Goal: Information Seeking & Learning: Learn about a topic

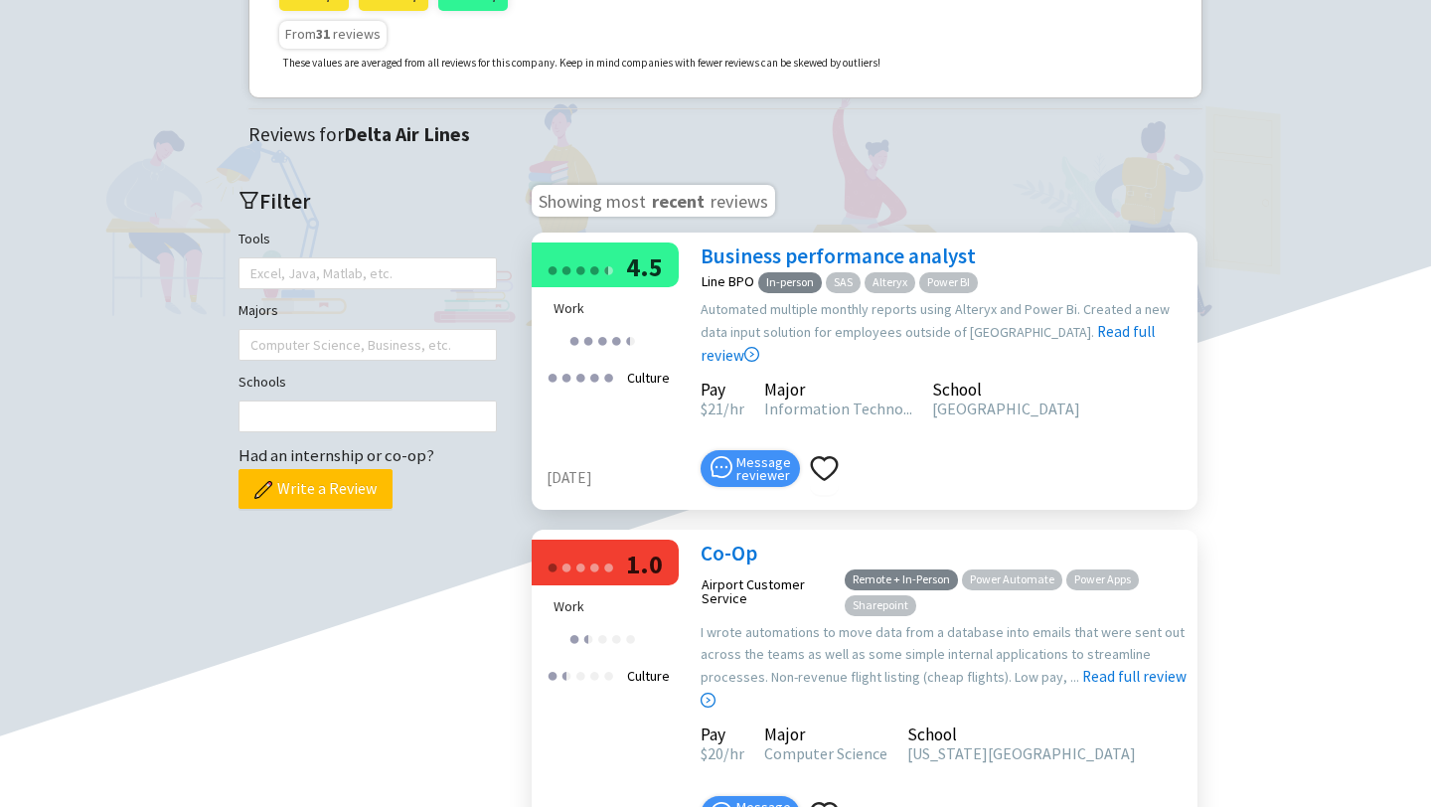
scroll to position [445, 0]
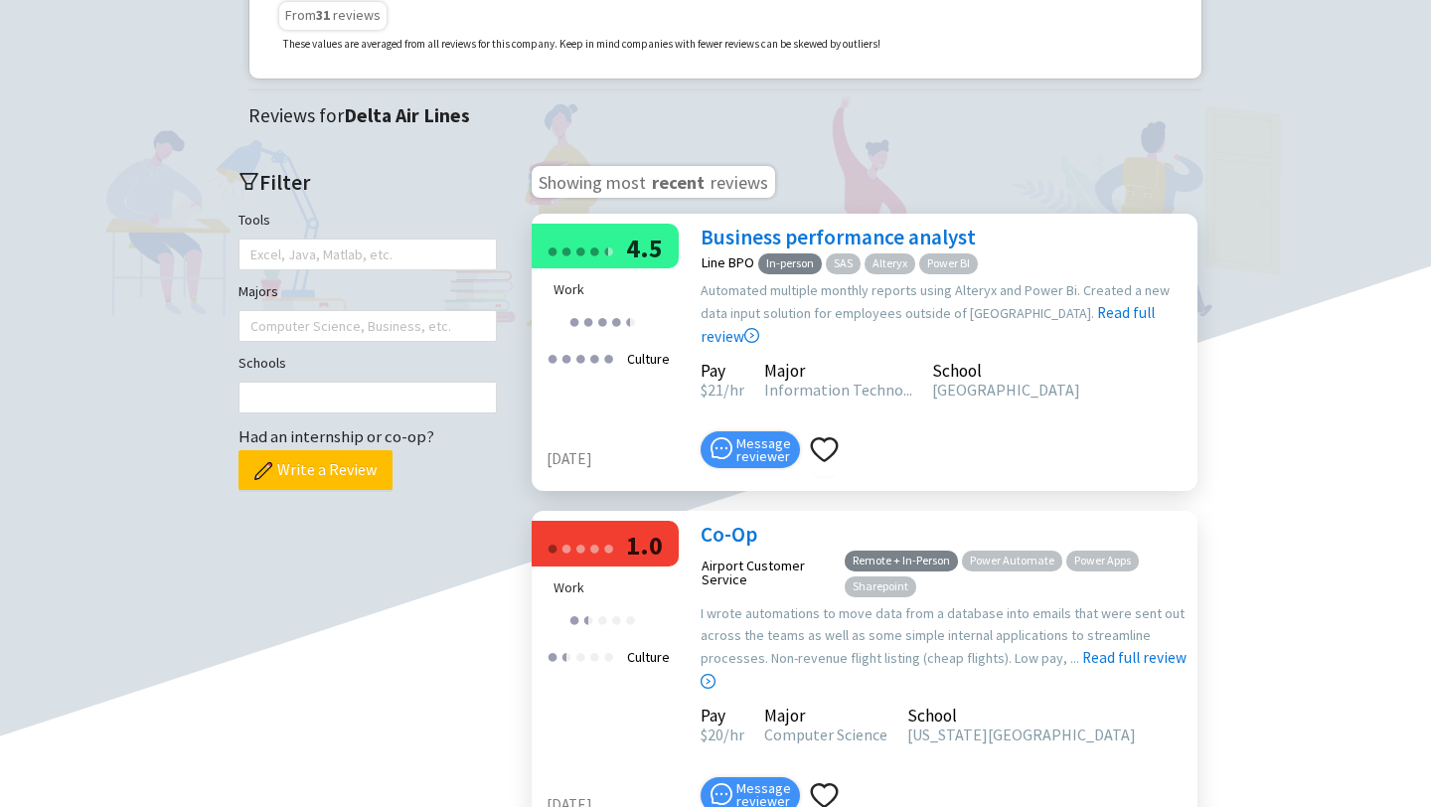
click at [847, 250] on link "Business performance analyst" at bounding box center [838, 237] width 275 height 27
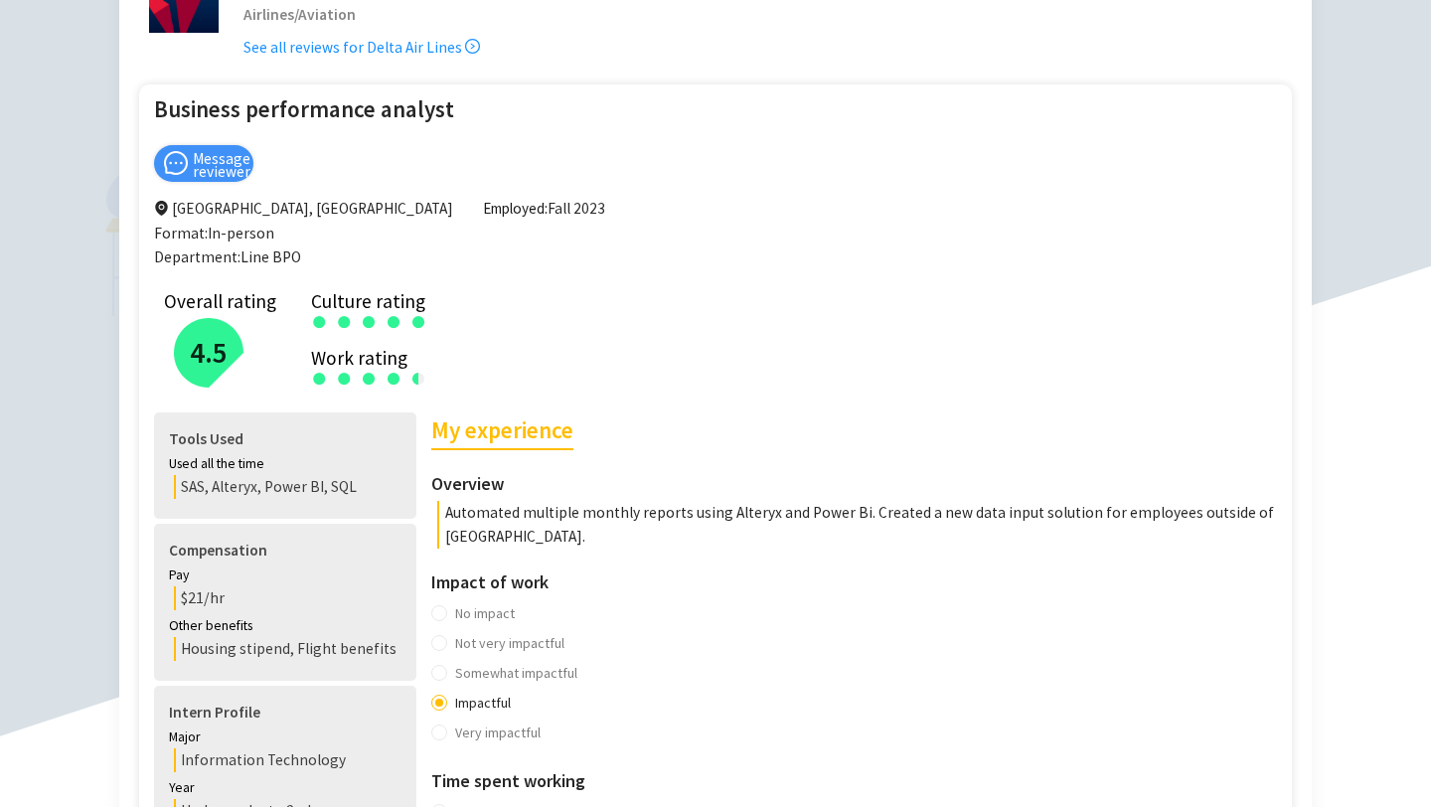
scroll to position [529, 0]
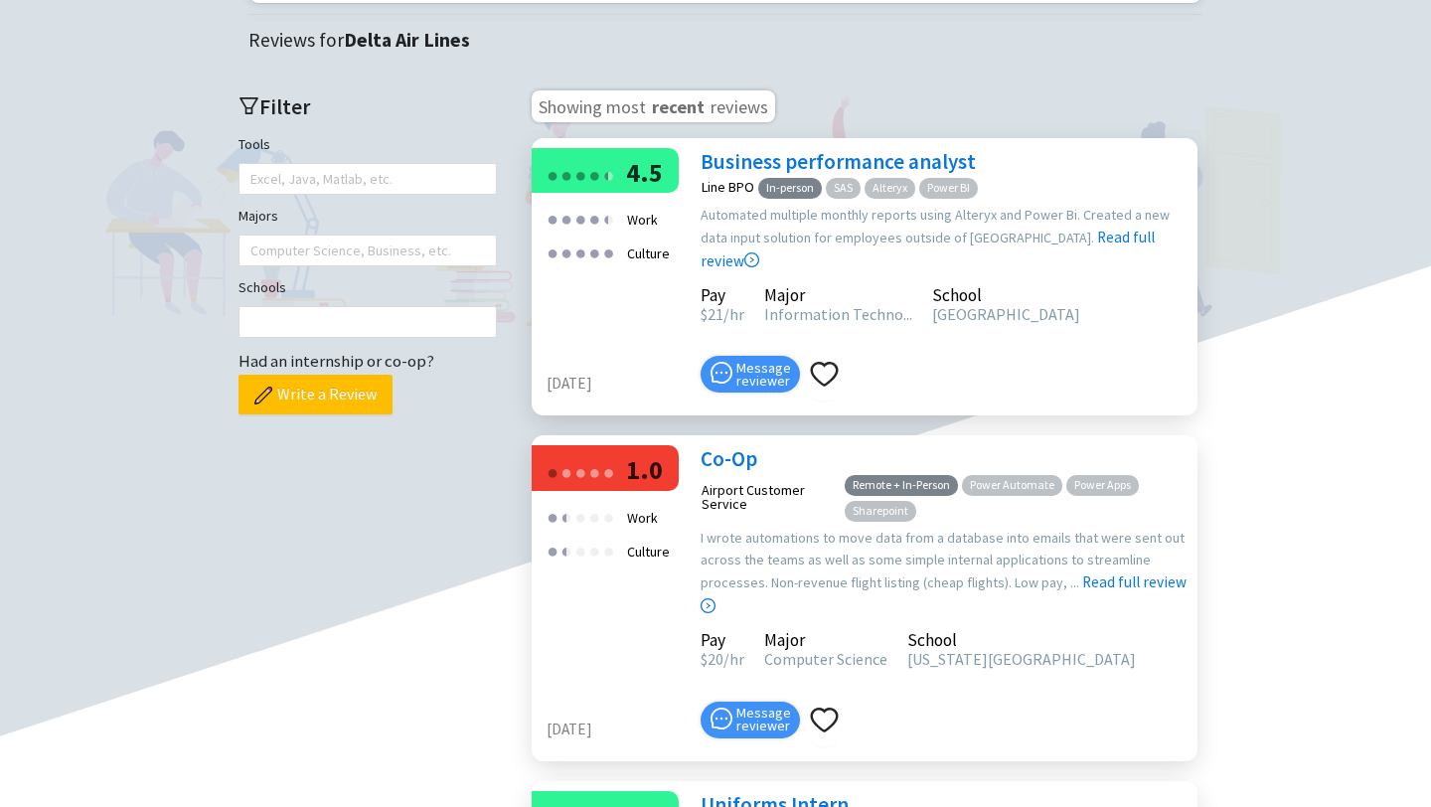
scroll to position [539, 0]
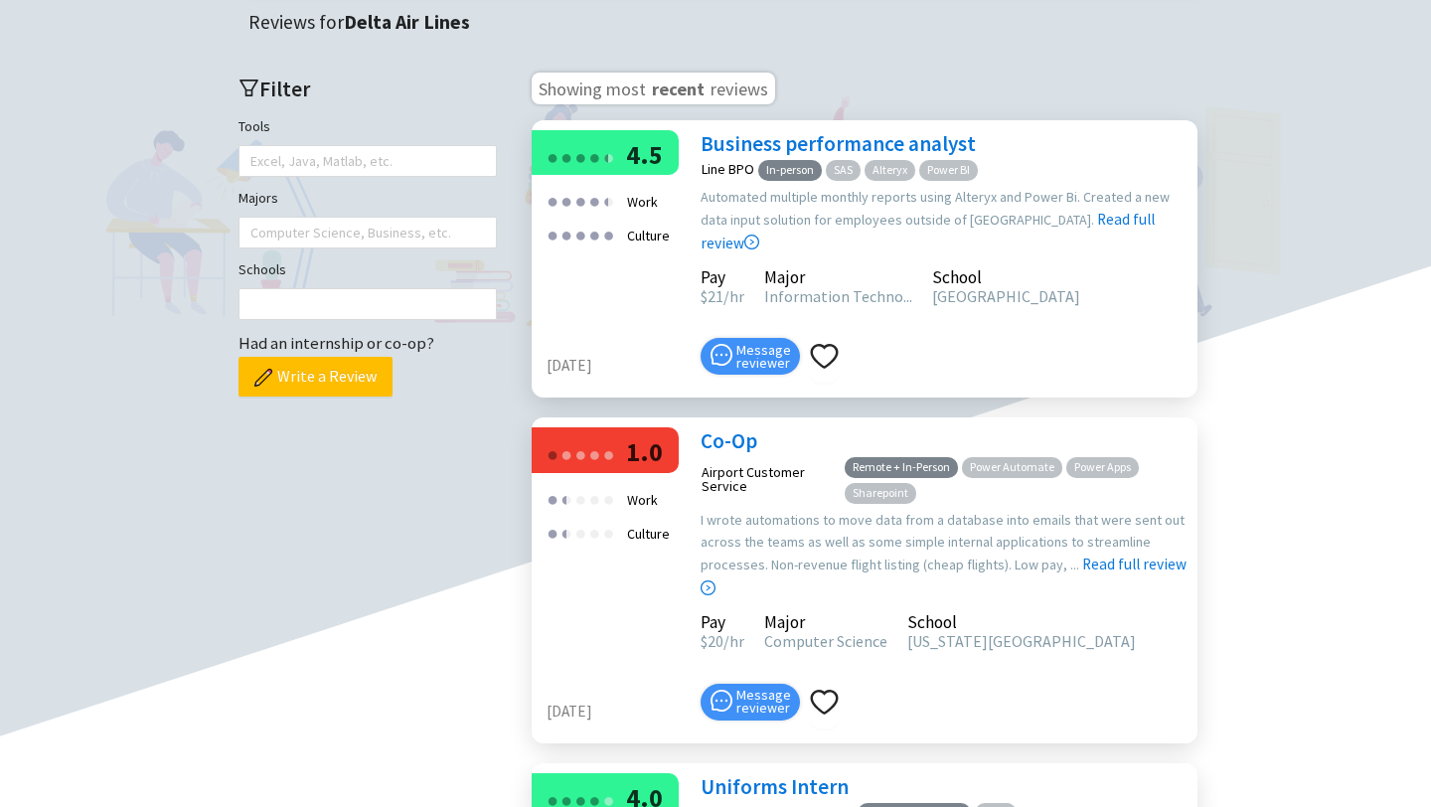
click at [730, 454] on link "Co-Op" at bounding box center [729, 440] width 57 height 27
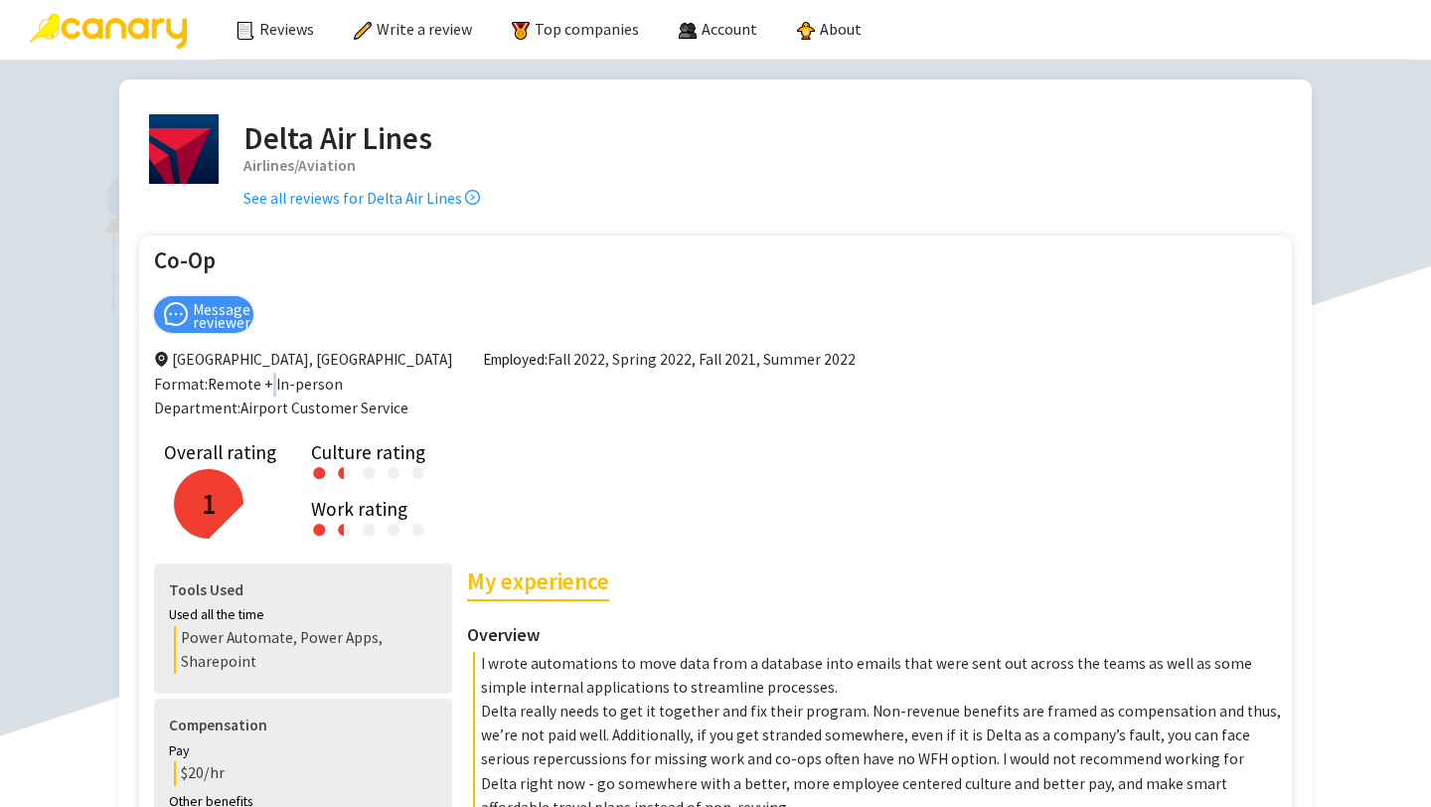
drag, startPoint x: 268, startPoint y: 380, endPoint x: 312, endPoint y: 380, distance: 43.7
click at [287, 380] on span "Format: Remote + In-person Department: Airport Customer Service" at bounding box center [281, 396] width 254 height 43
click at [483, 356] on span "Employed:" at bounding box center [515, 359] width 65 height 19
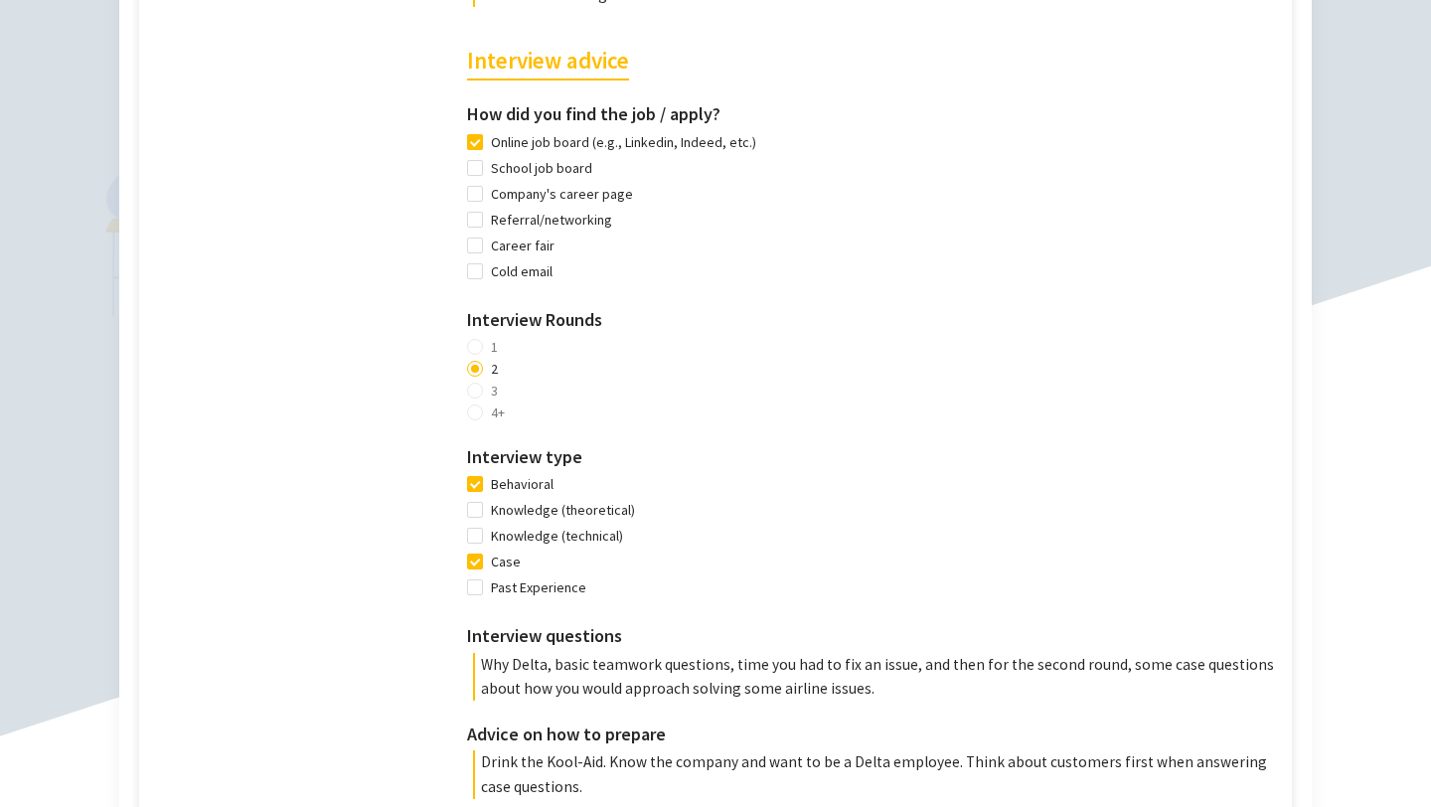
scroll to position [1531, 0]
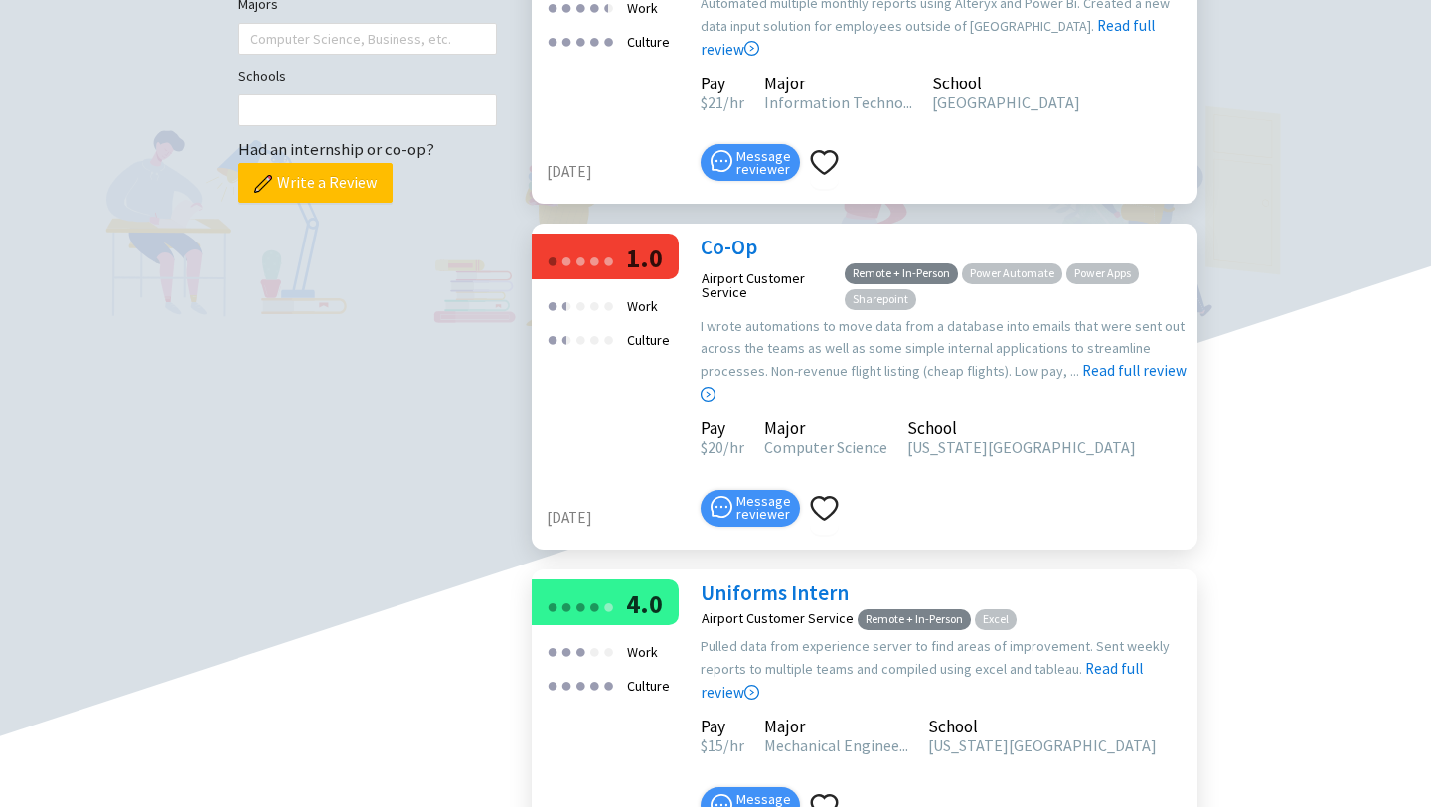
scroll to position [238, 0]
